Goal: Navigation & Orientation: Find specific page/section

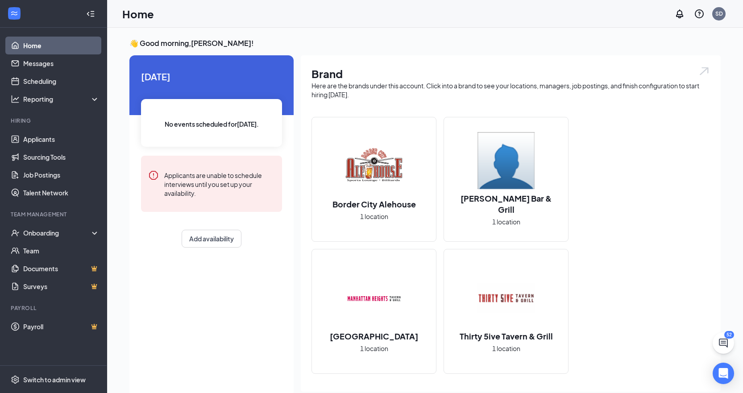
click at [337, 203] on h2 "Border City Alehouse" at bounding box center [373, 203] width 101 height 11
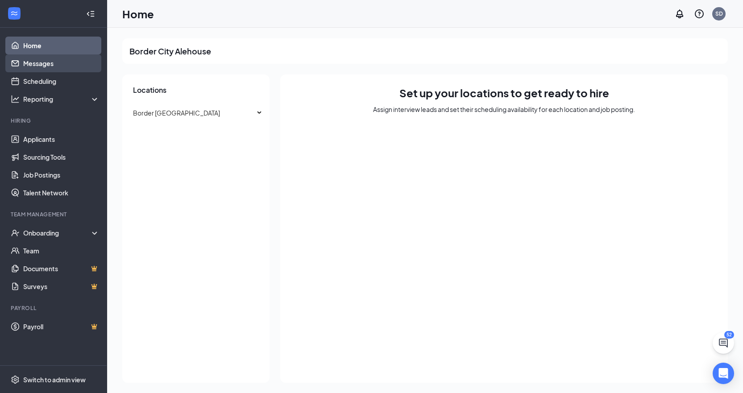
click at [54, 66] on link "Messages" at bounding box center [61, 63] width 76 height 18
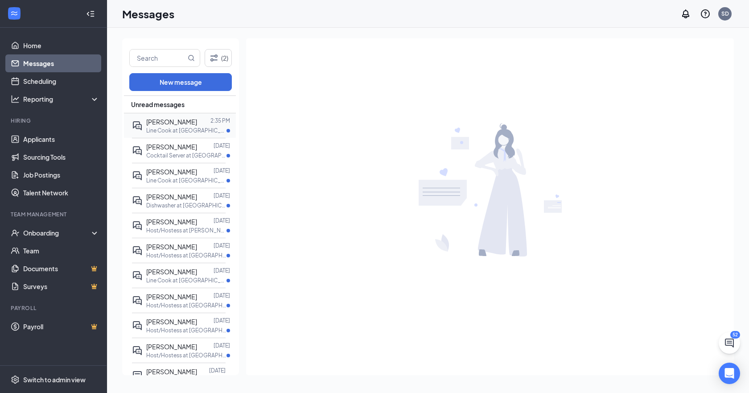
click at [172, 121] on span "[PERSON_NAME]" at bounding box center [171, 122] width 51 height 8
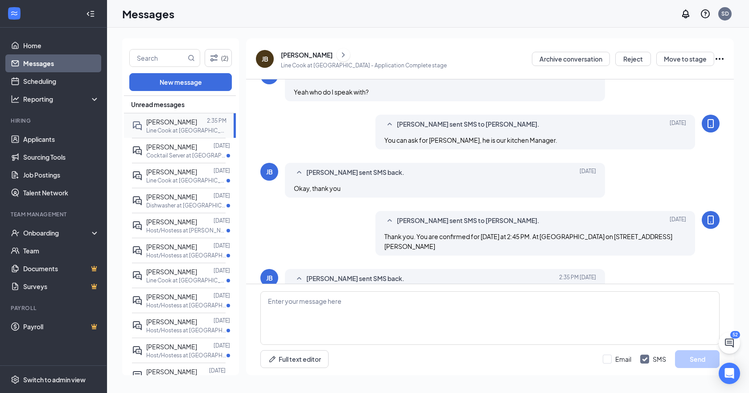
scroll to position [285, 0]
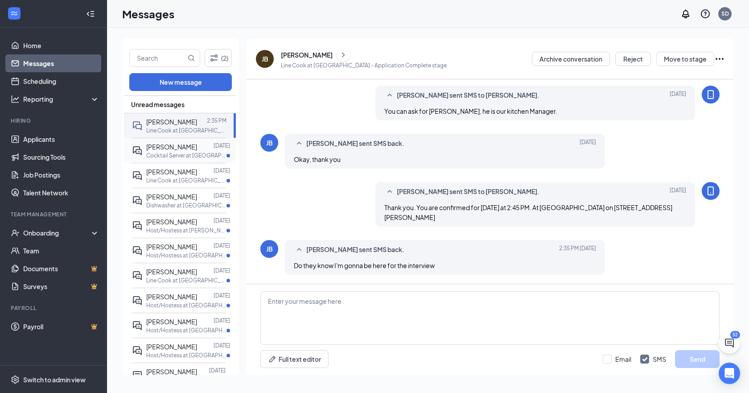
click at [176, 148] on span "[PERSON_NAME]" at bounding box center [171, 147] width 51 height 8
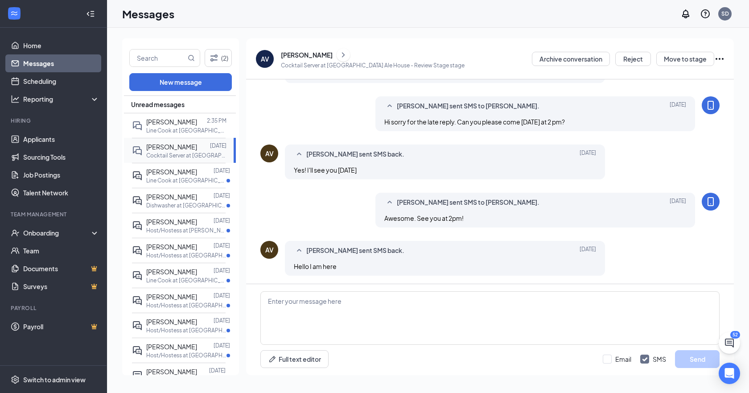
scroll to position [120, 0]
click at [197, 177] on div at bounding box center [205, 172] width 17 height 10
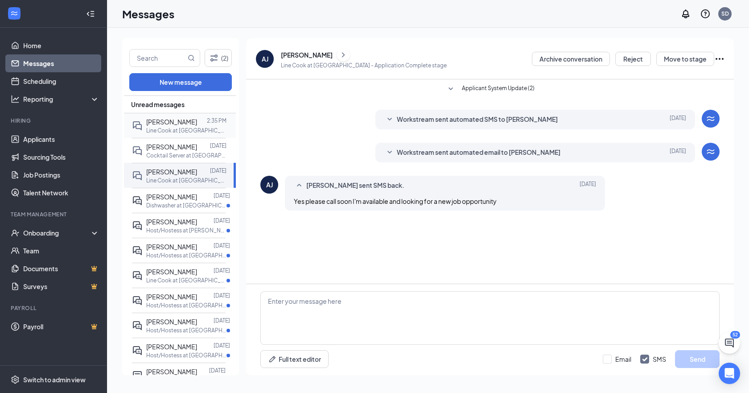
click at [213, 129] on p "Line Cook at [GEOGRAPHIC_DATA]" at bounding box center [186, 131] width 80 height 8
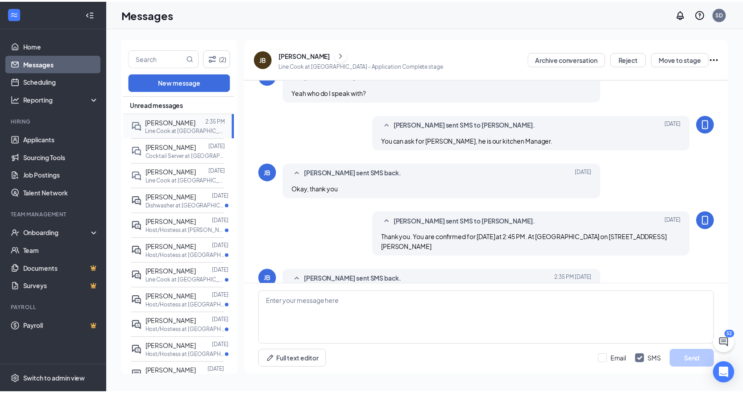
scroll to position [285, 0]
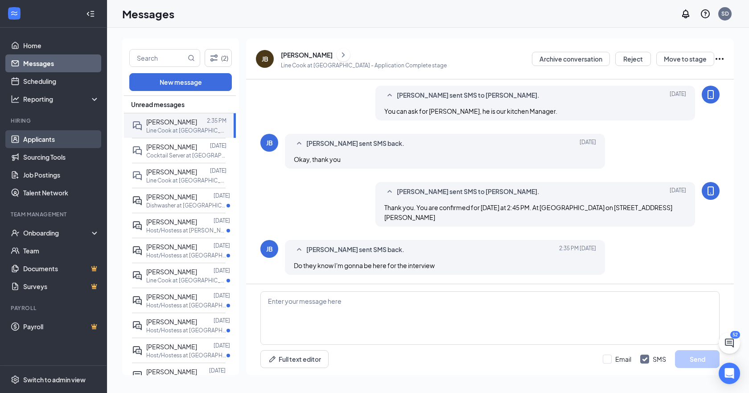
click at [32, 140] on link "Applicants" at bounding box center [61, 139] width 76 height 18
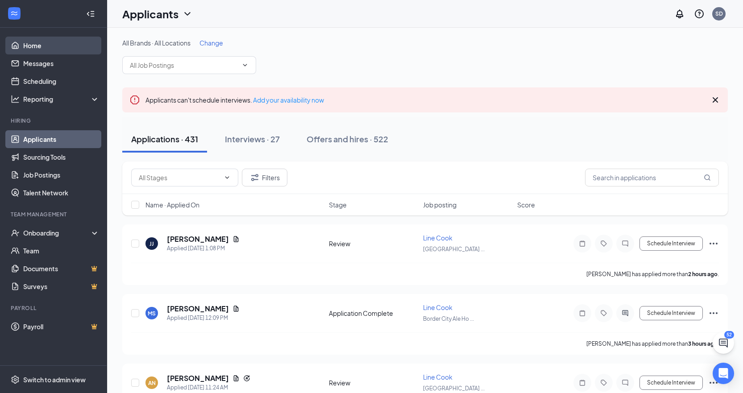
click at [33, 47] on link "Home" at bounding box center [61, 46] width 76 height 18
